Goal: Task Accomplishment & Management: Manage account settings

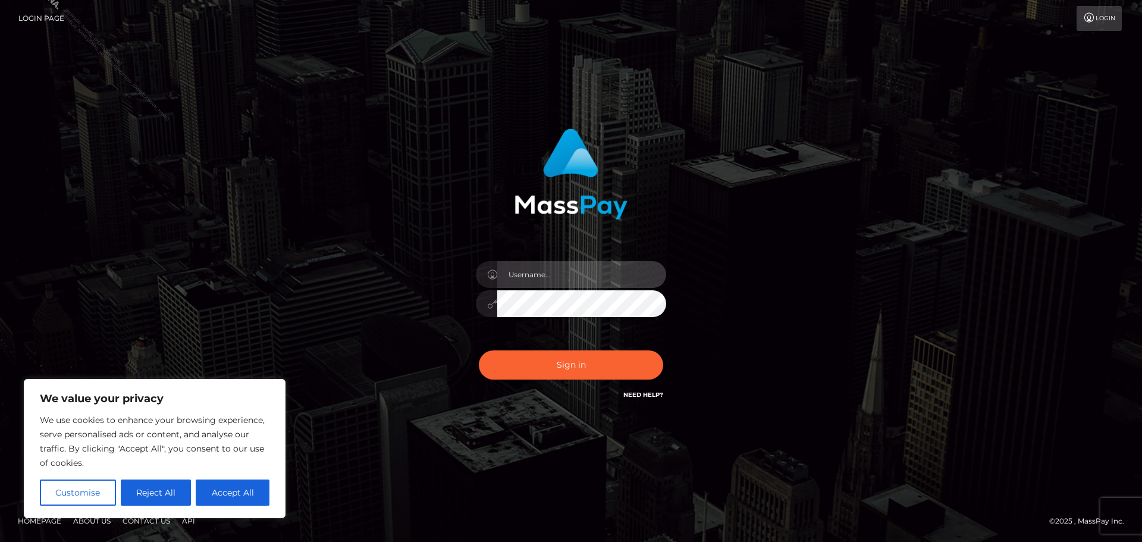
click at [567, 268] on input "text" at bounding box center [581, 274] width 169 height 27
type input "Philip.Silversocial"
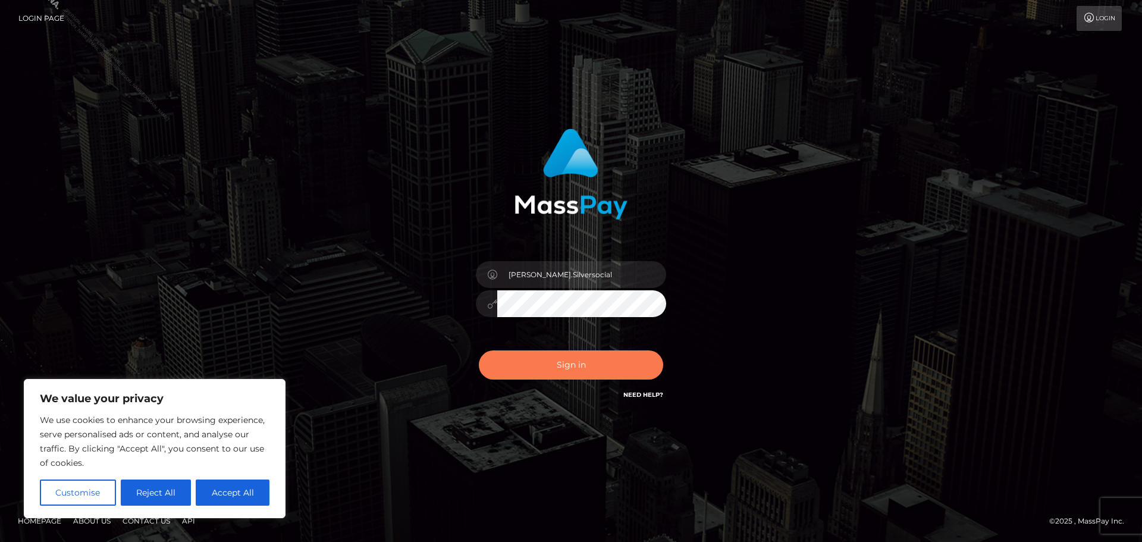
click at [585, 360] on button "Sign in" at bounding box center [571, 364] width 184 height 29
click at [852, 308] on div "Philip.Silversocial Sign in" at bounding box center [571, 271] width 678 height 303
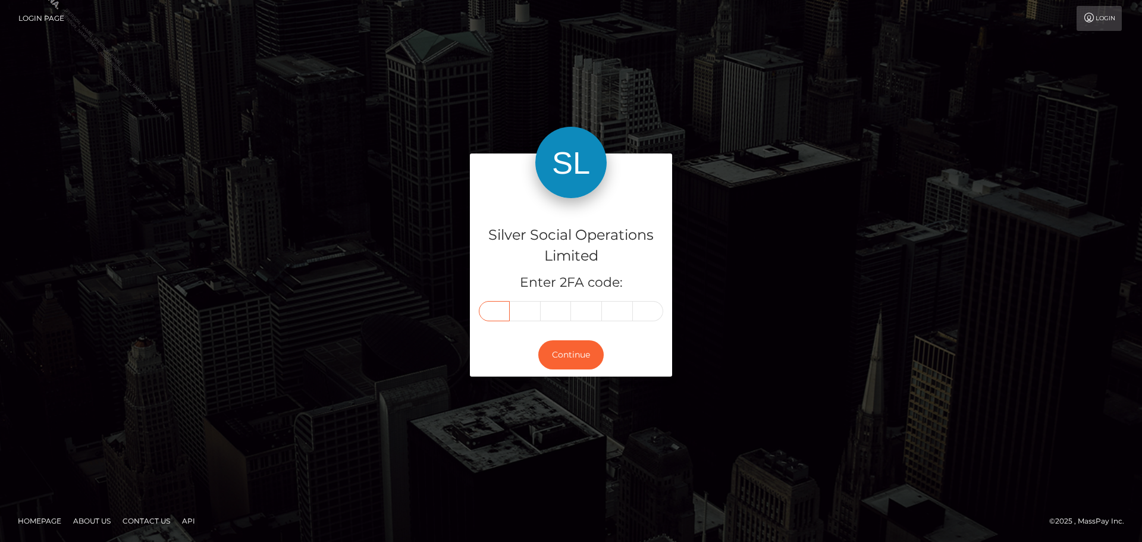
click at [509, 309] on input "text" at bounding box center [494, 311] width 31 height 20
type input "9"
type input "3"
type input "2"
type input "7"
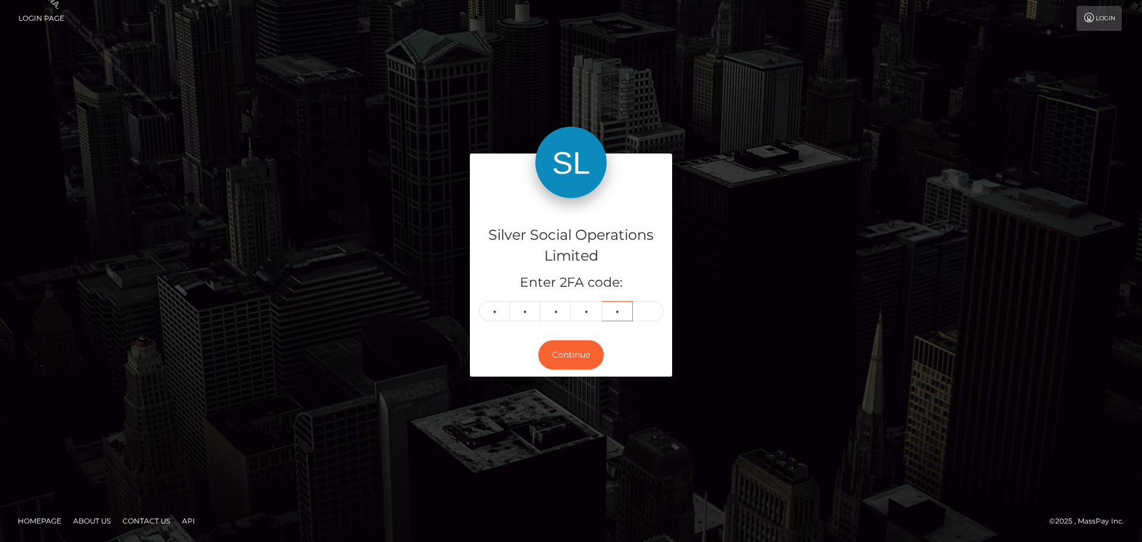
type input "6"
type input "8"
